Goal: Transaction & Acquisition: Download file/media

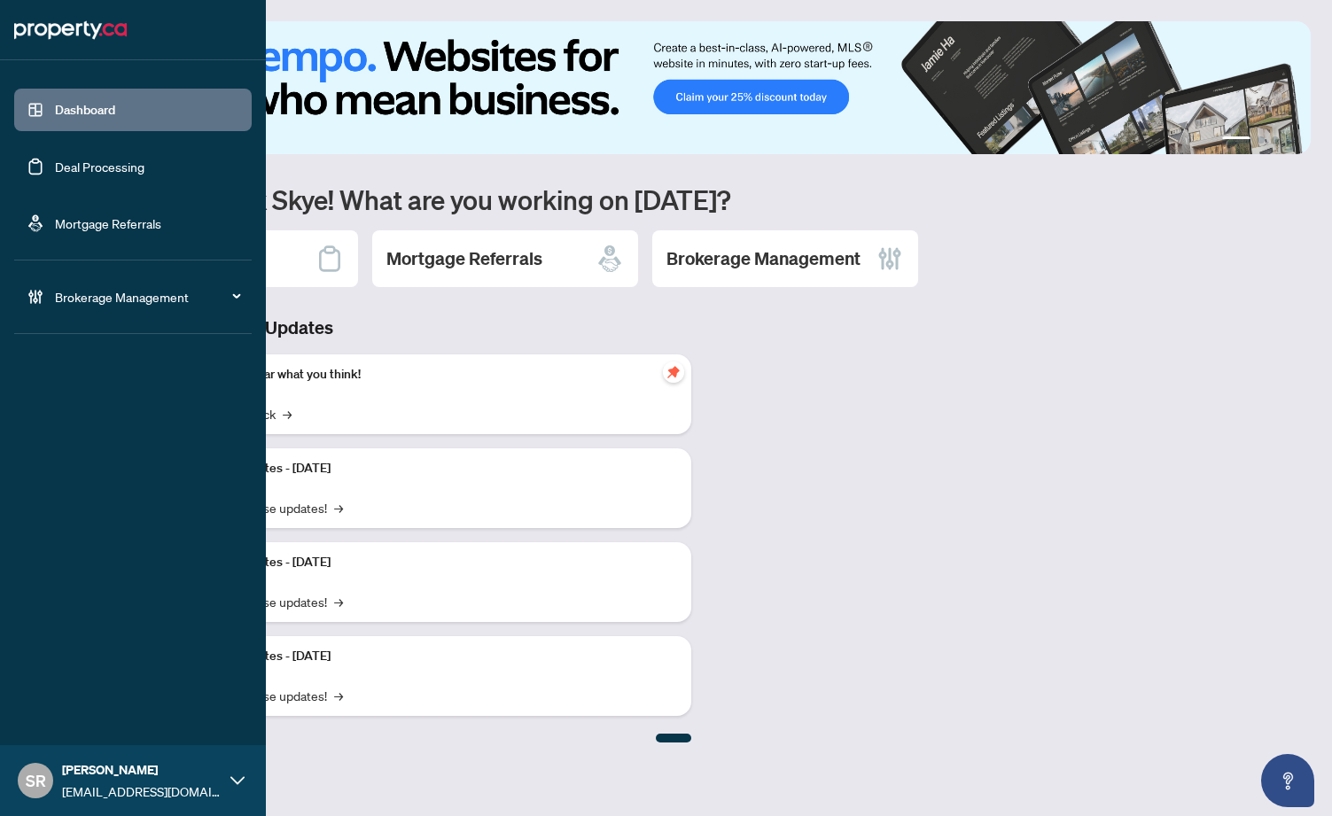
click at [136, 165] on link "Deal Processing" at bounding box center [99, 167] width 89 height 16
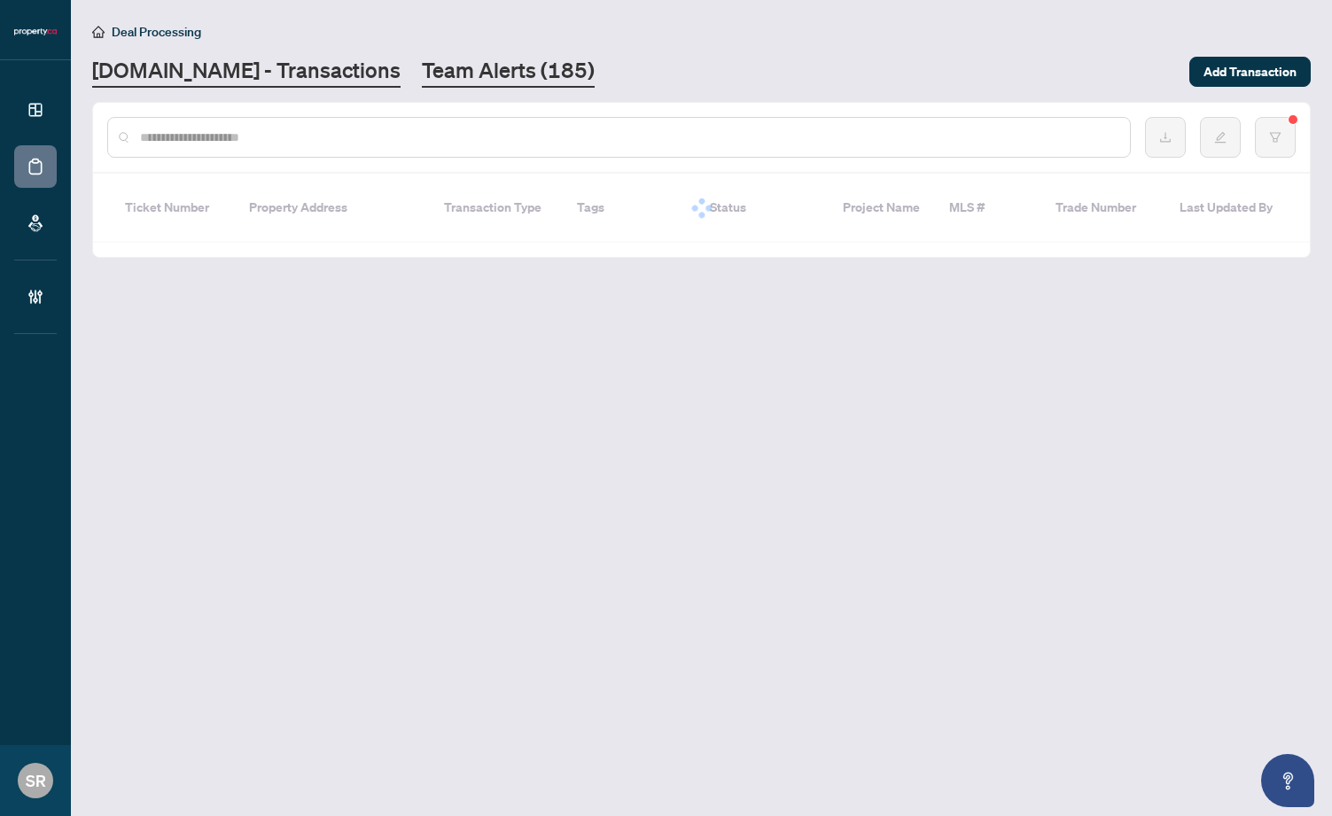
click at [437, 74] on link "Team Alerts (185)" at bounding box center [508, 72] width 173 height 32
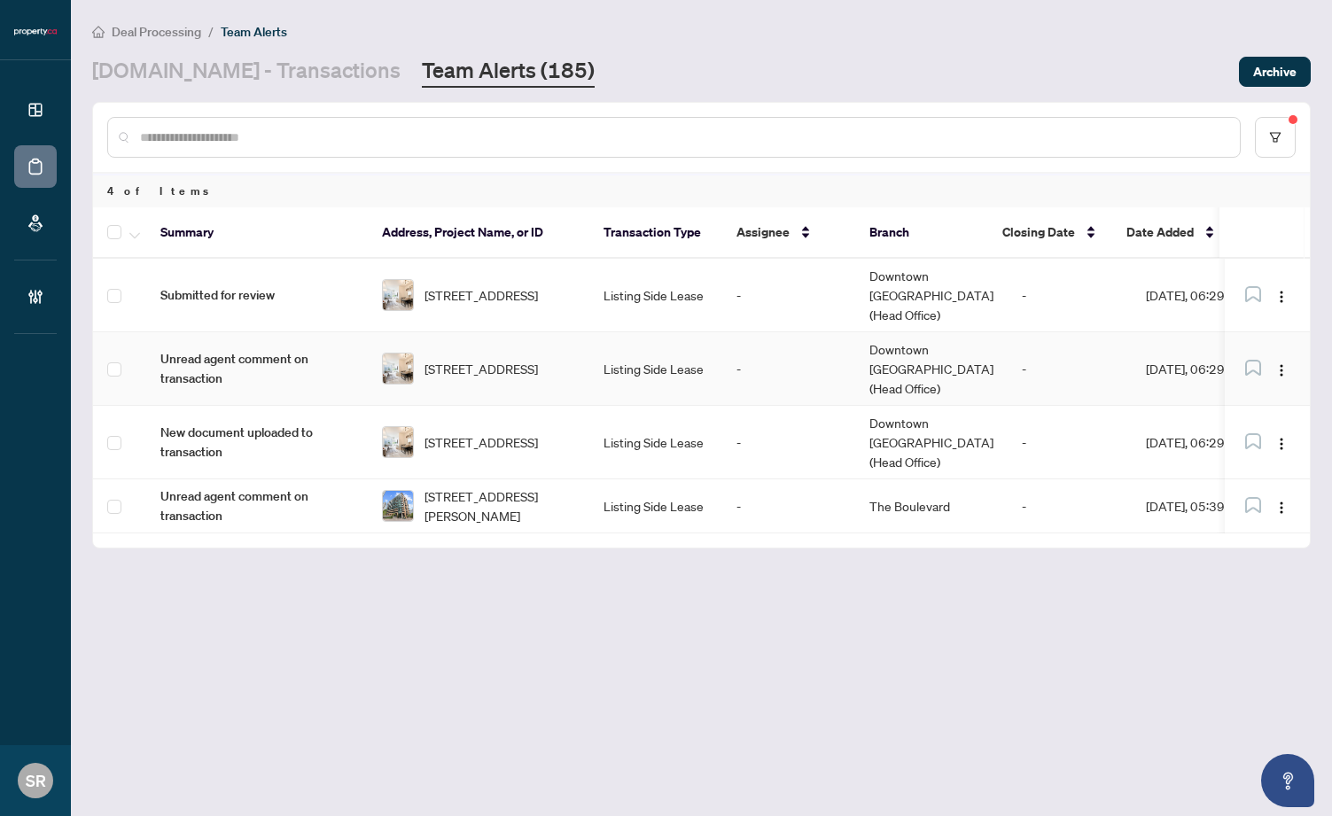
click at [763, 344] on td "-" at bounding box center [788, 369] width 133 height 74
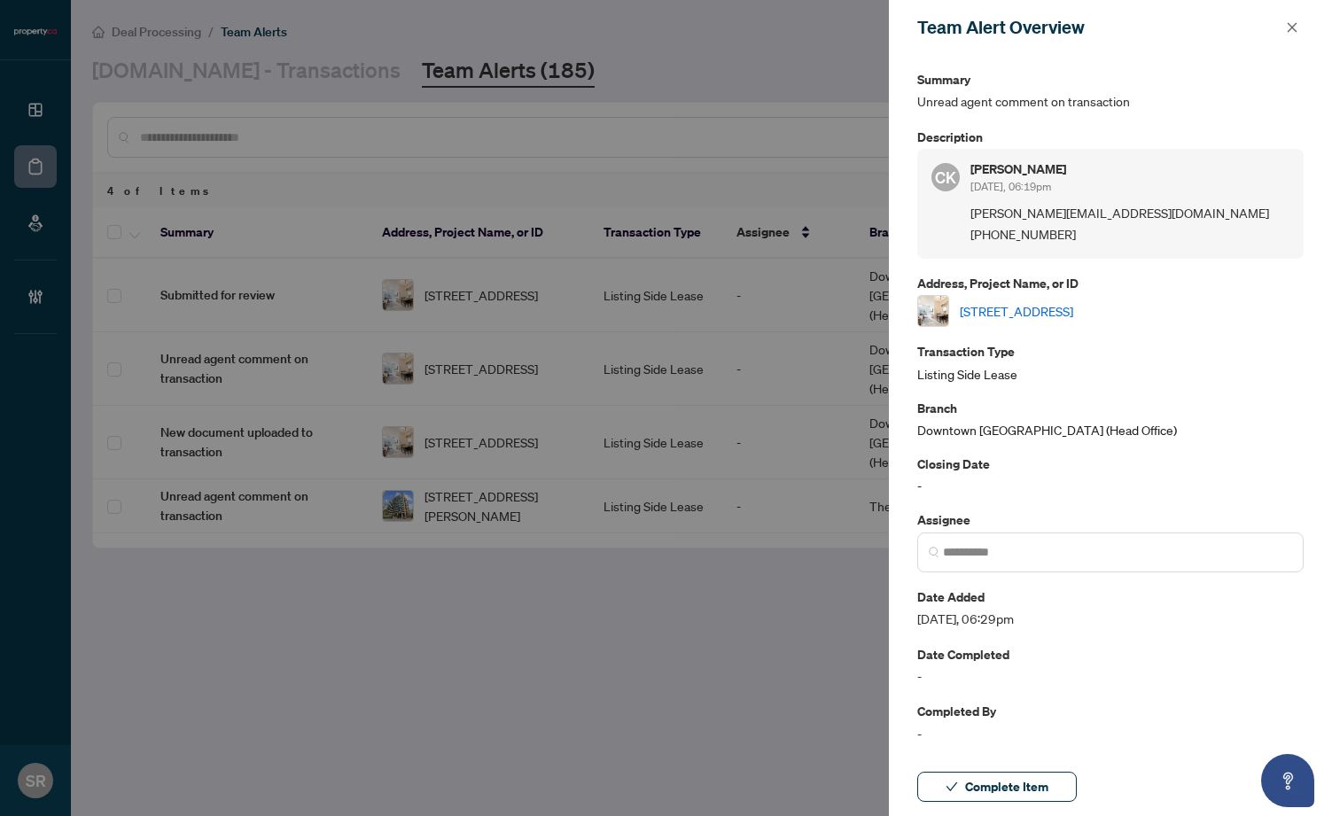
click at [736, 586] on div at bounding box center [666, 408] width 1332 height 816
click at [1293, 27] on icon "close" at bounding box center [1292, 27] width 10 height 10
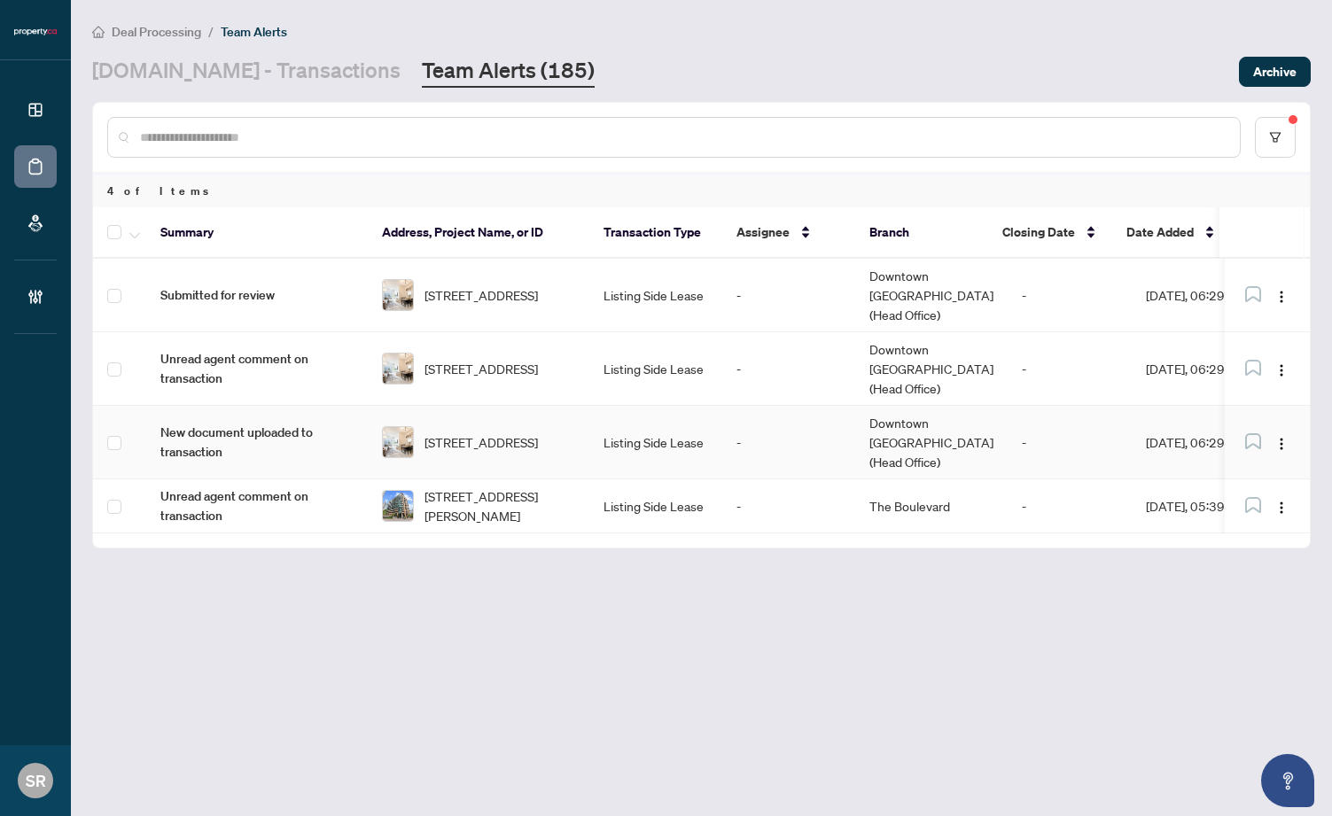
click at [802, 406] on td "-" at bounding box center [788, 443] width 133 height 74
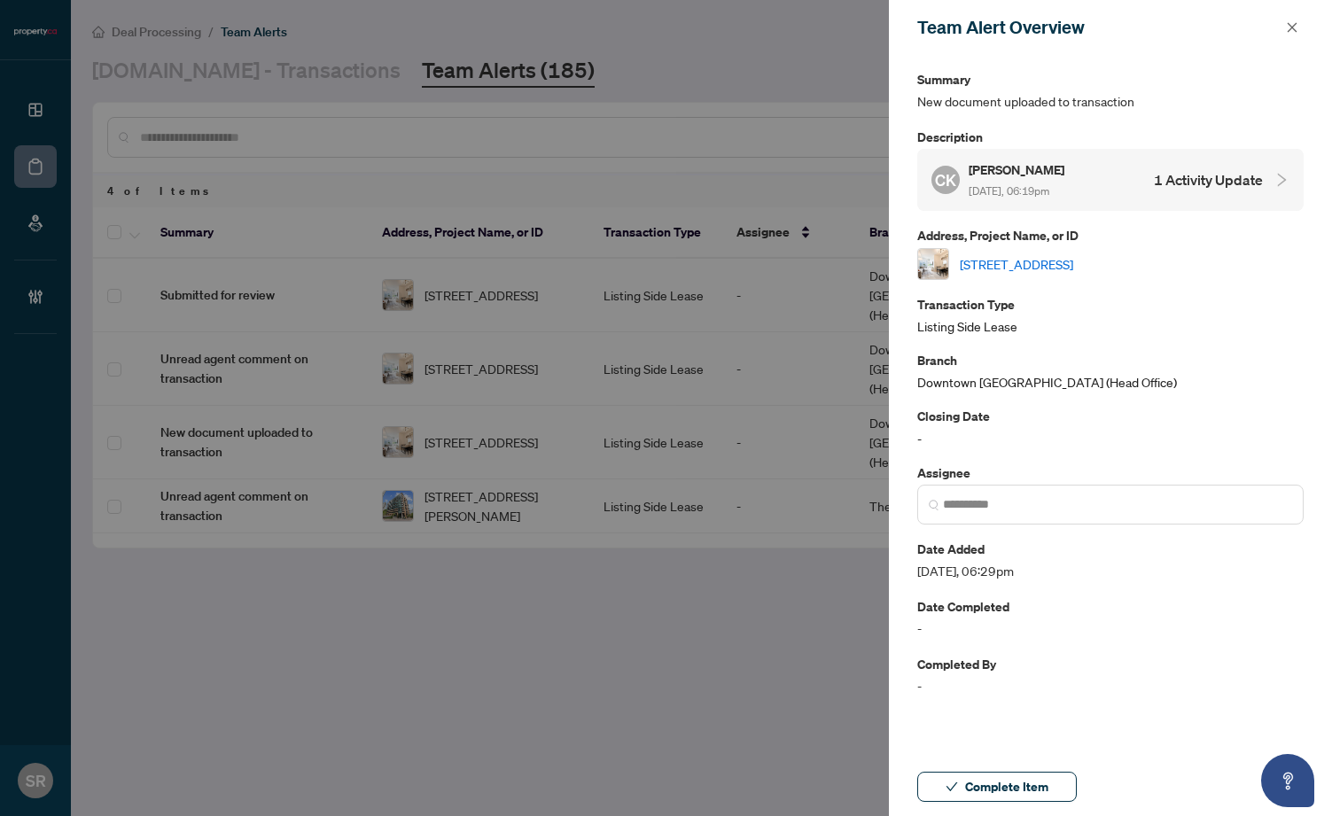
click at [1257, 182] on h4 "1 Activity Update" at bounding box center [1208, 179] width 109 height 21
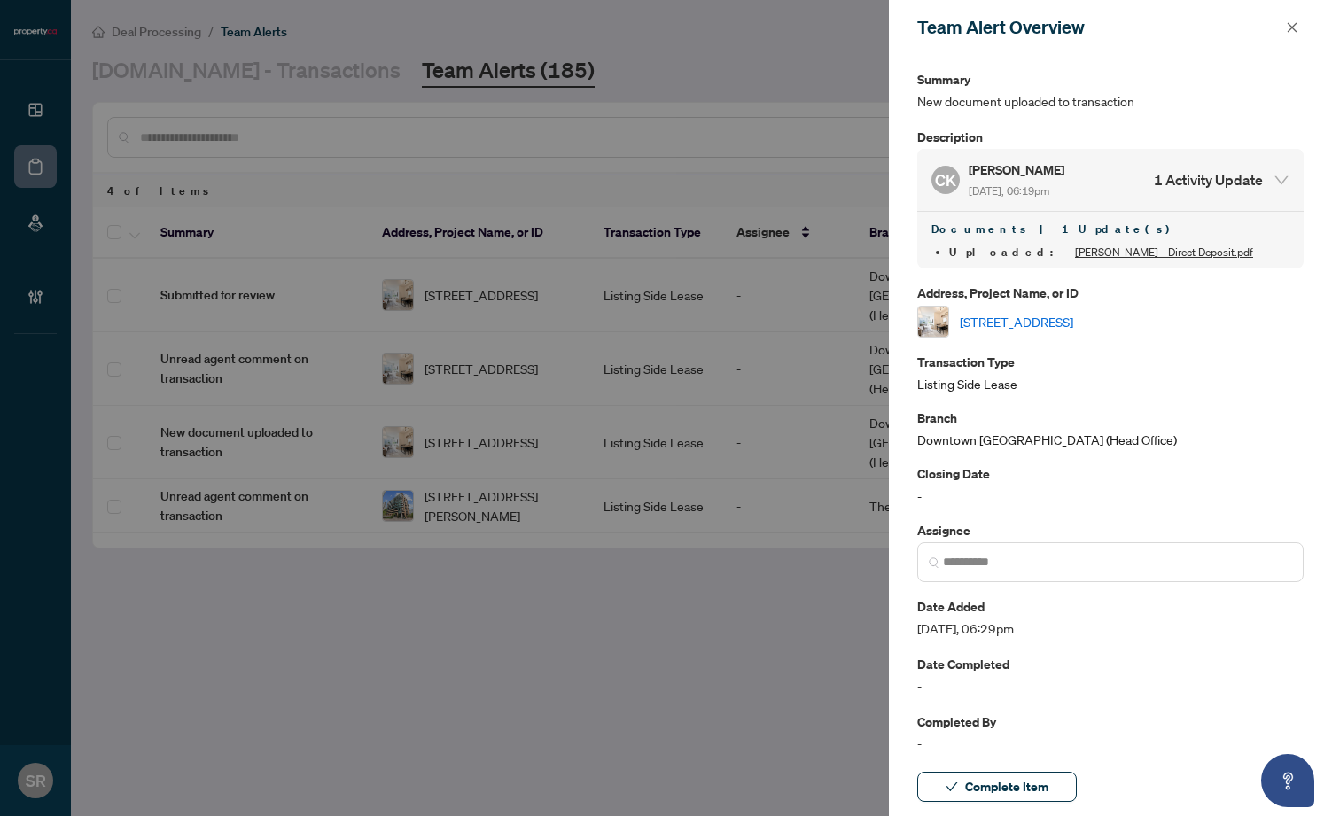
click at [823, 561] on div at bounding box center [666, 408] width 1332 height 816
click at [1292, 26] on icon "close" at bounding box center [1292, 27] width 12 height 12
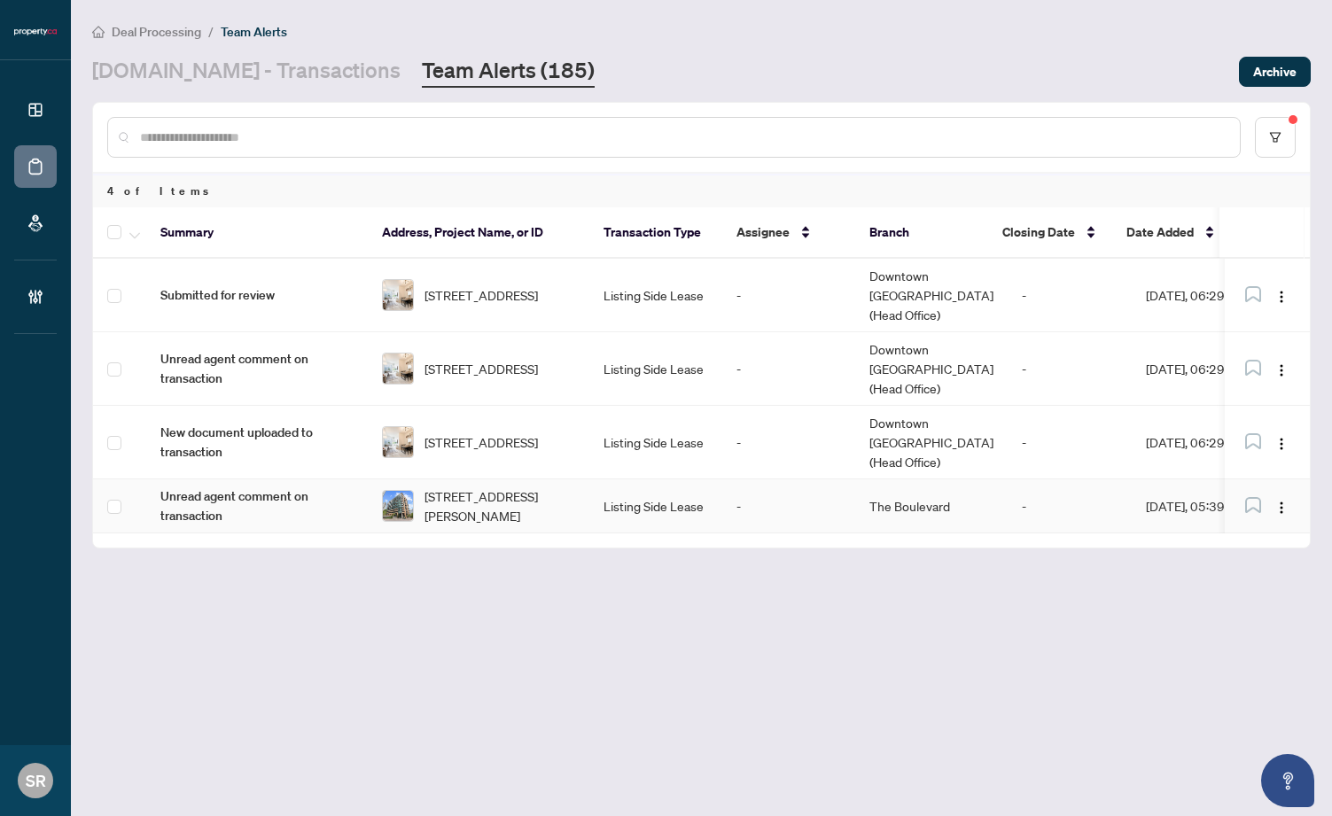
click at [901, 479] on td "The Boulevard" at bounding box center [931, 506] width 152 height 54
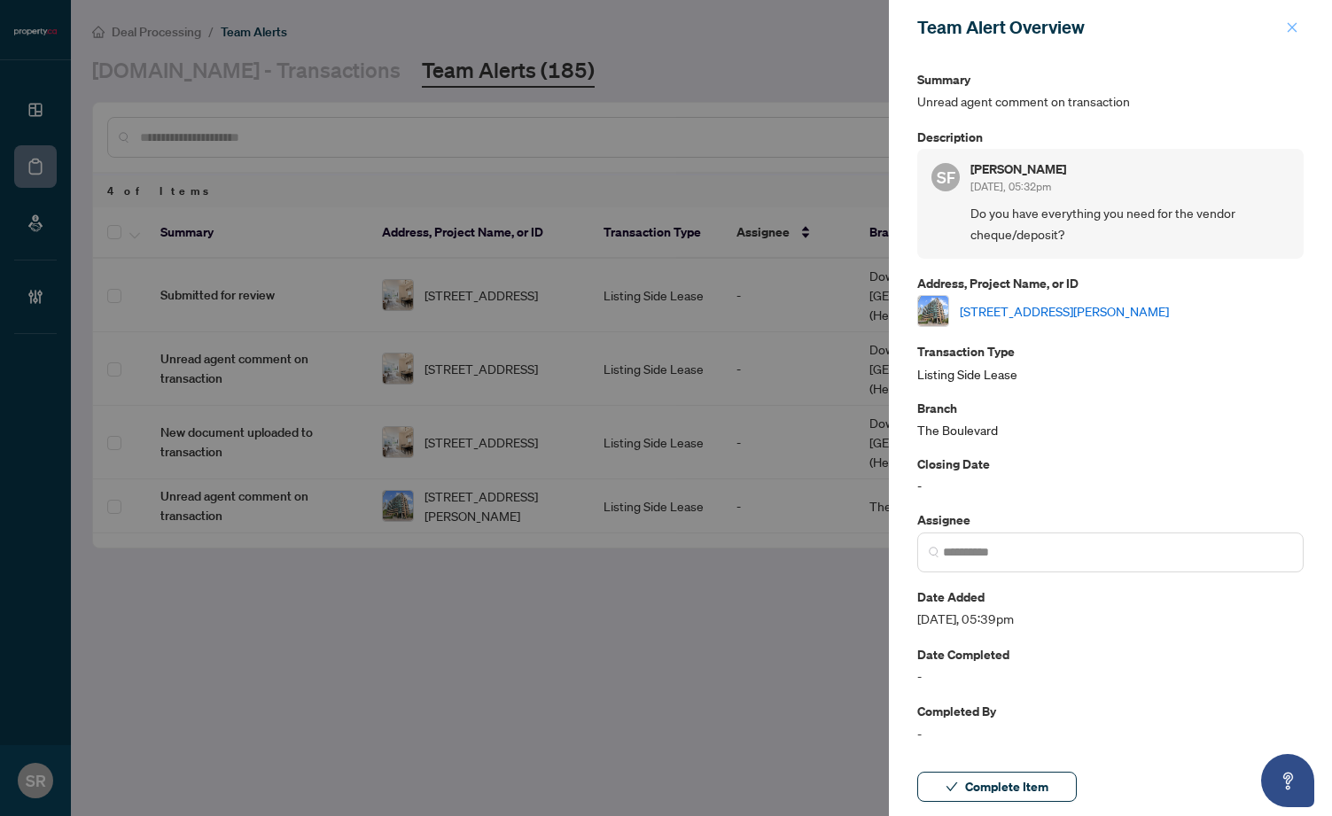
click at [1290, 26] on icon "close" at bounding box center [1292, 27] width 10 height 10
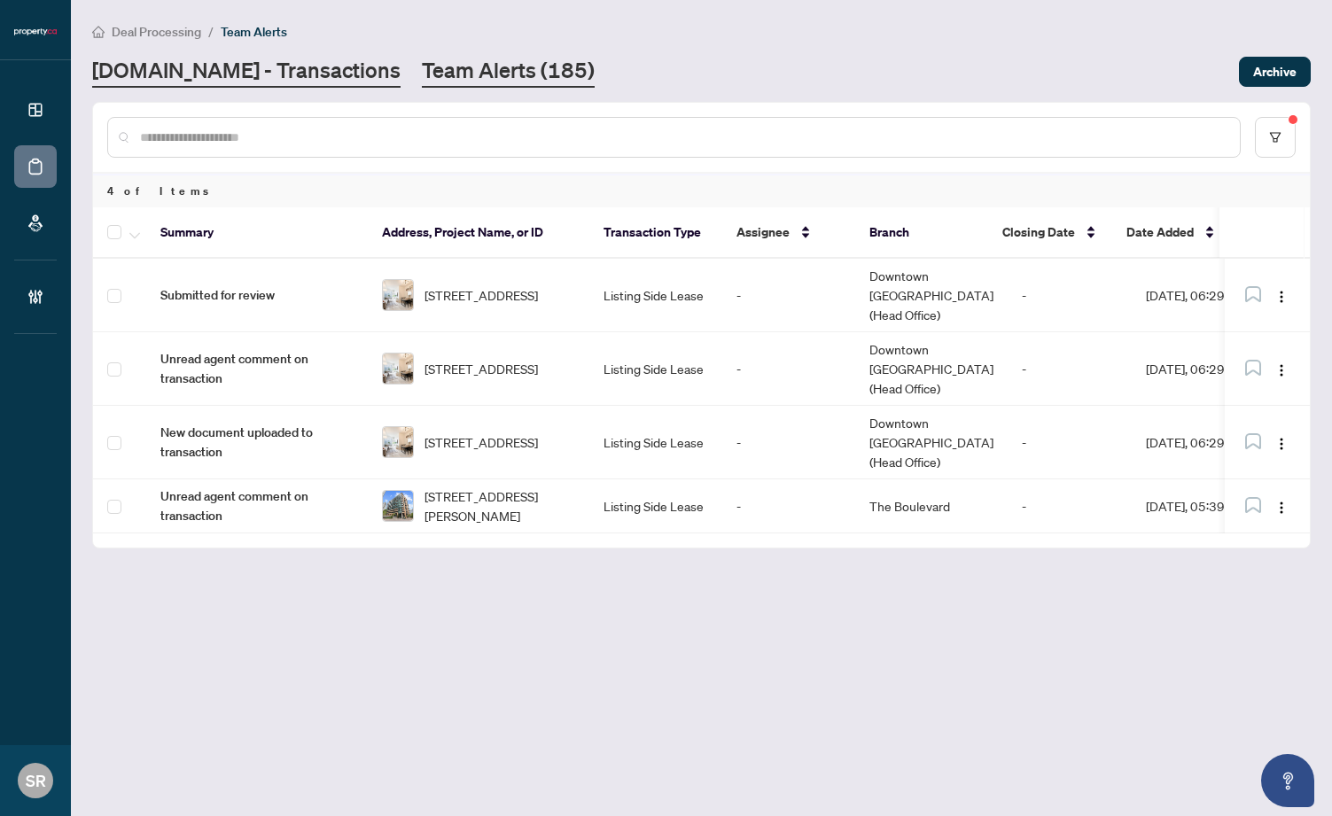
click at [236, 61] on link "[DOMAIN_NAME] - Transactions" at bounding box center [246, 72] width 308 height 32
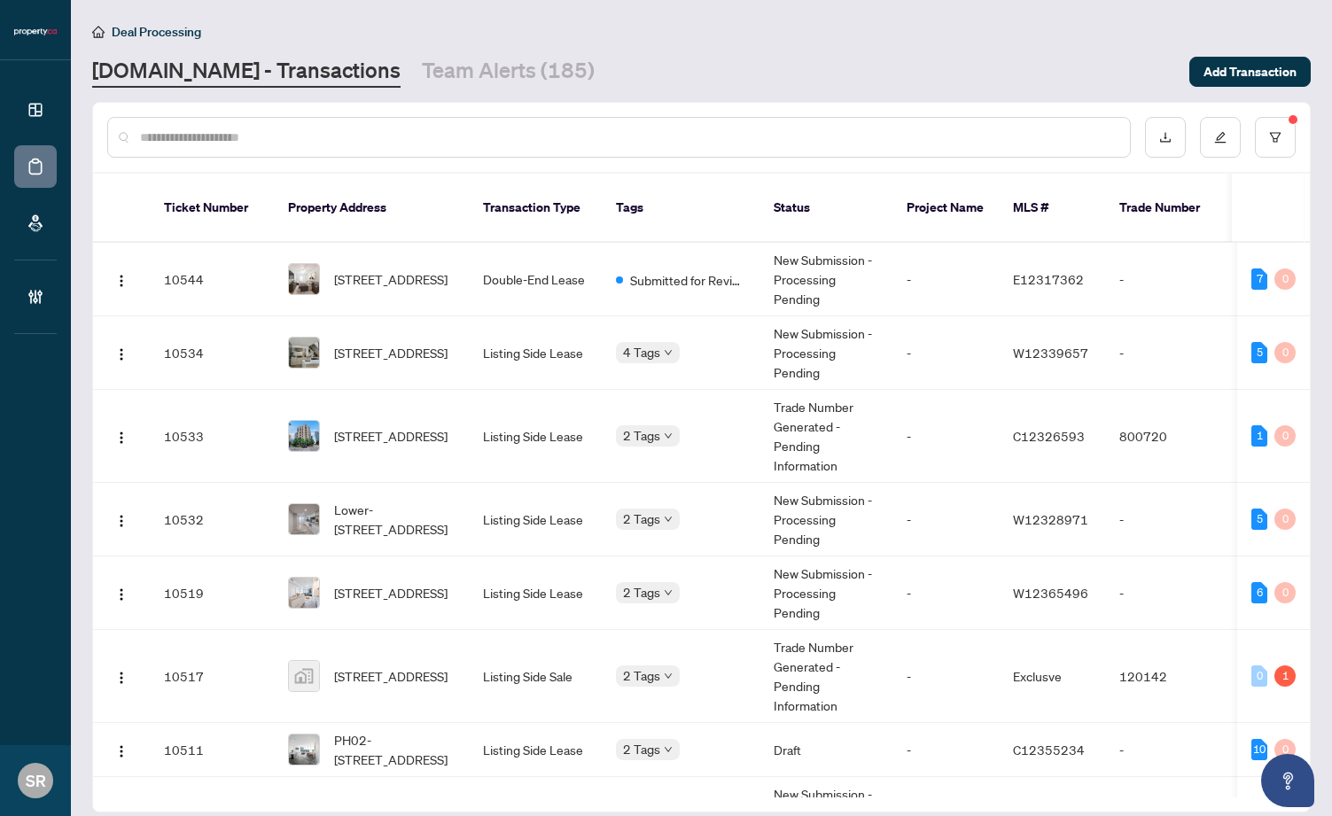
click at [354, 143] on input "text" at bounding box center [628, 137] width 976 height 19
paste input "*********"
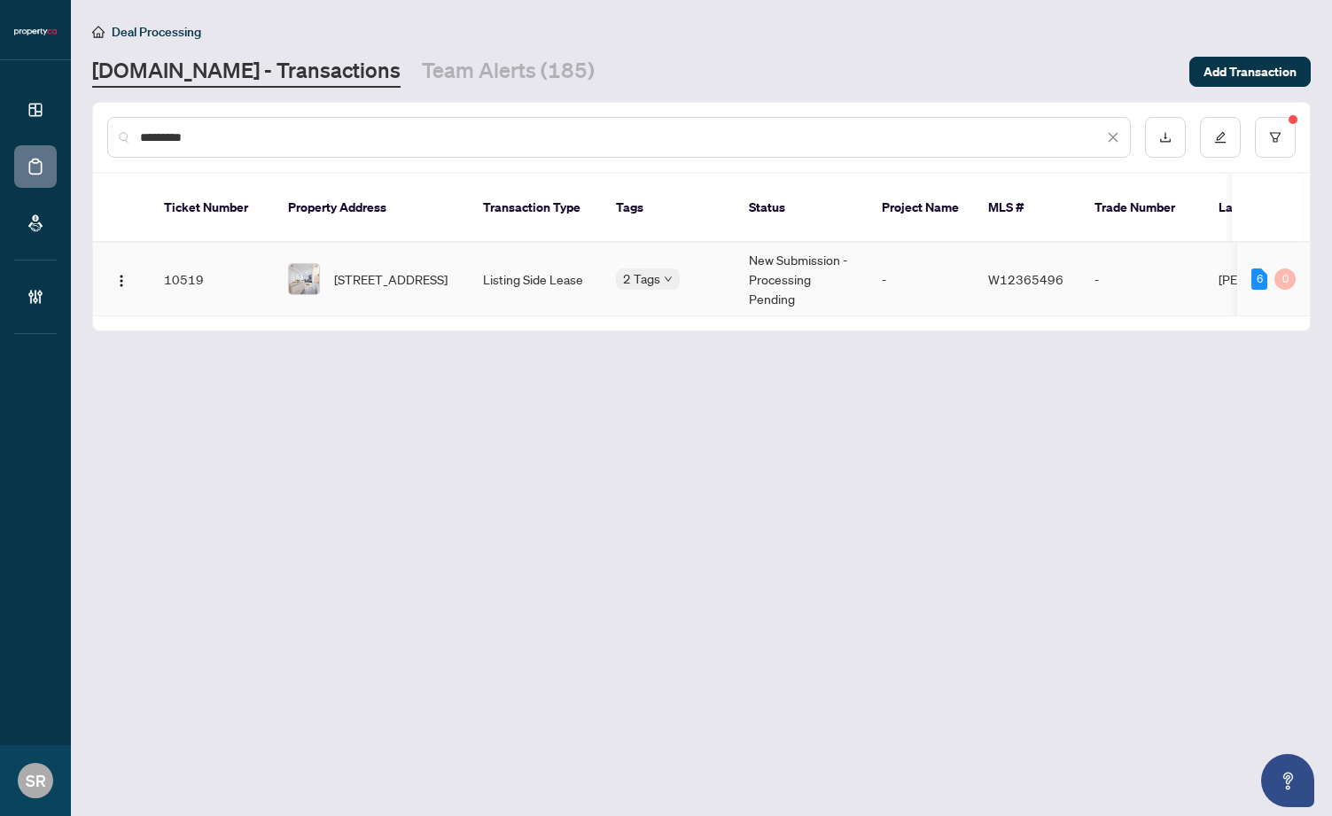
type input "*********"
click at [855, 261] on td "New Submission - Processing Pending" at bounding box center [801, 280] width 133 height 74
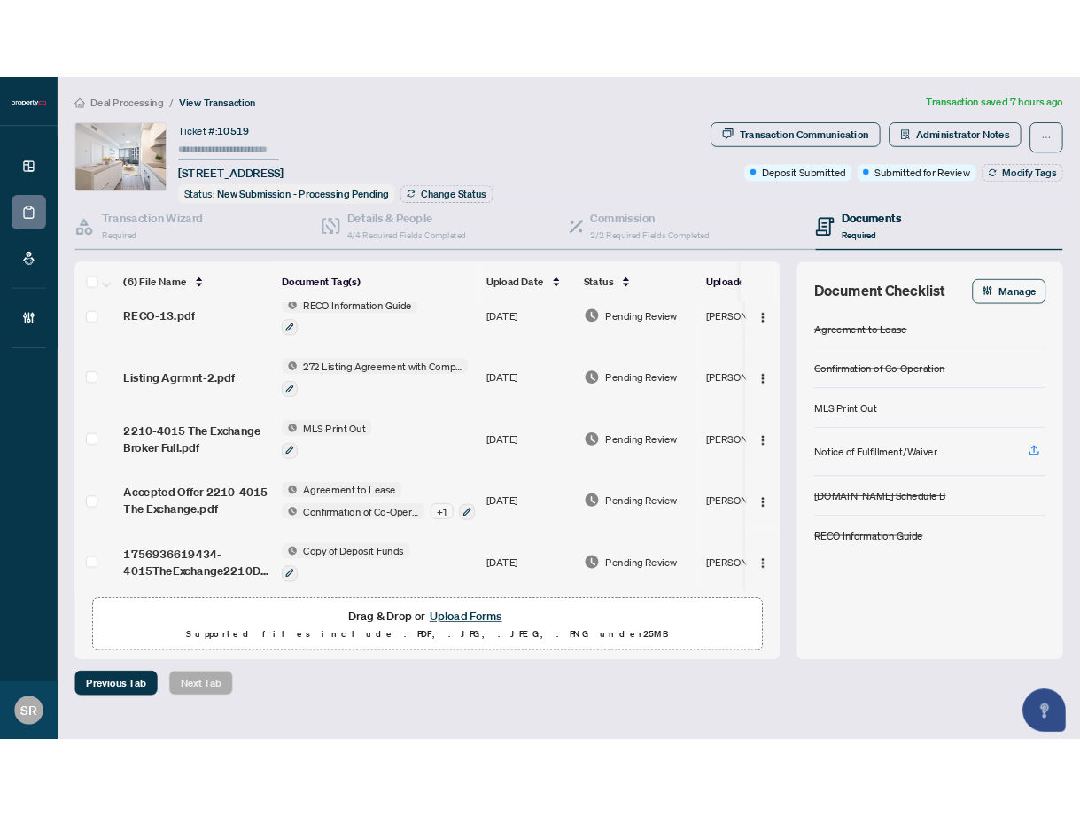
scroll to position [102, 0]
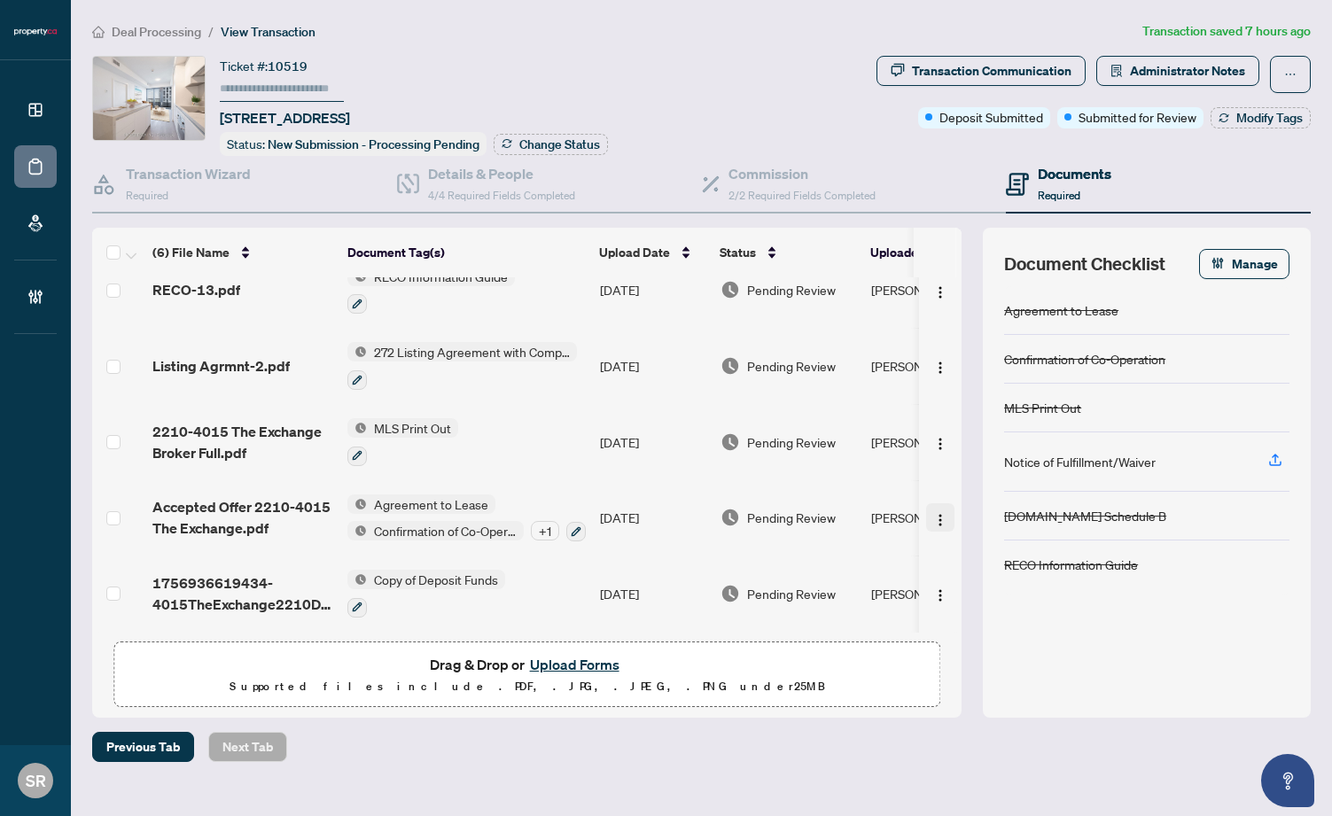
click at [933, 513] on img "button" at bounding box center [940, 520] width 14 height 14
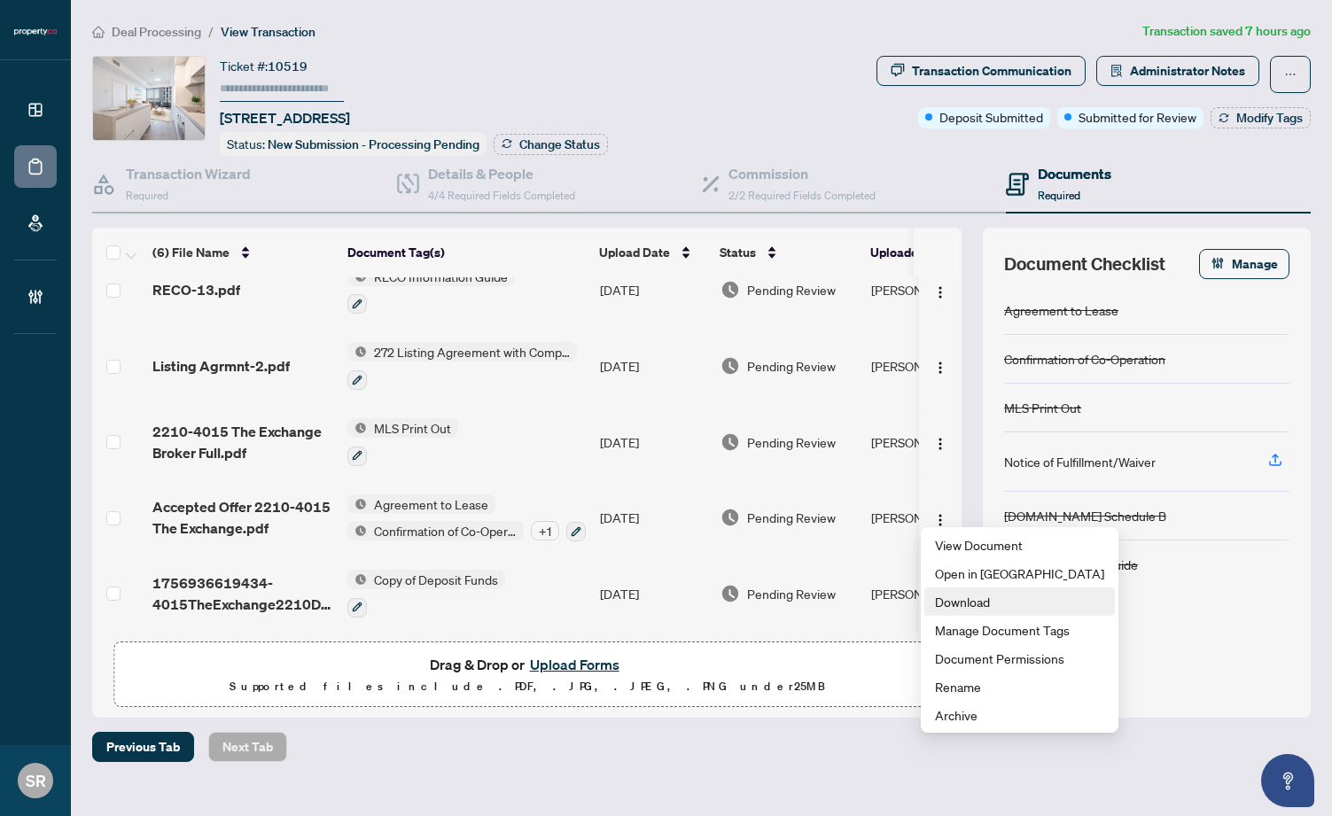
click at [967, 603] on span "Download" at bounding box center [1019, 601] width 169 height 19
